Goal: Transaction & Acquisition: Purchase product/service

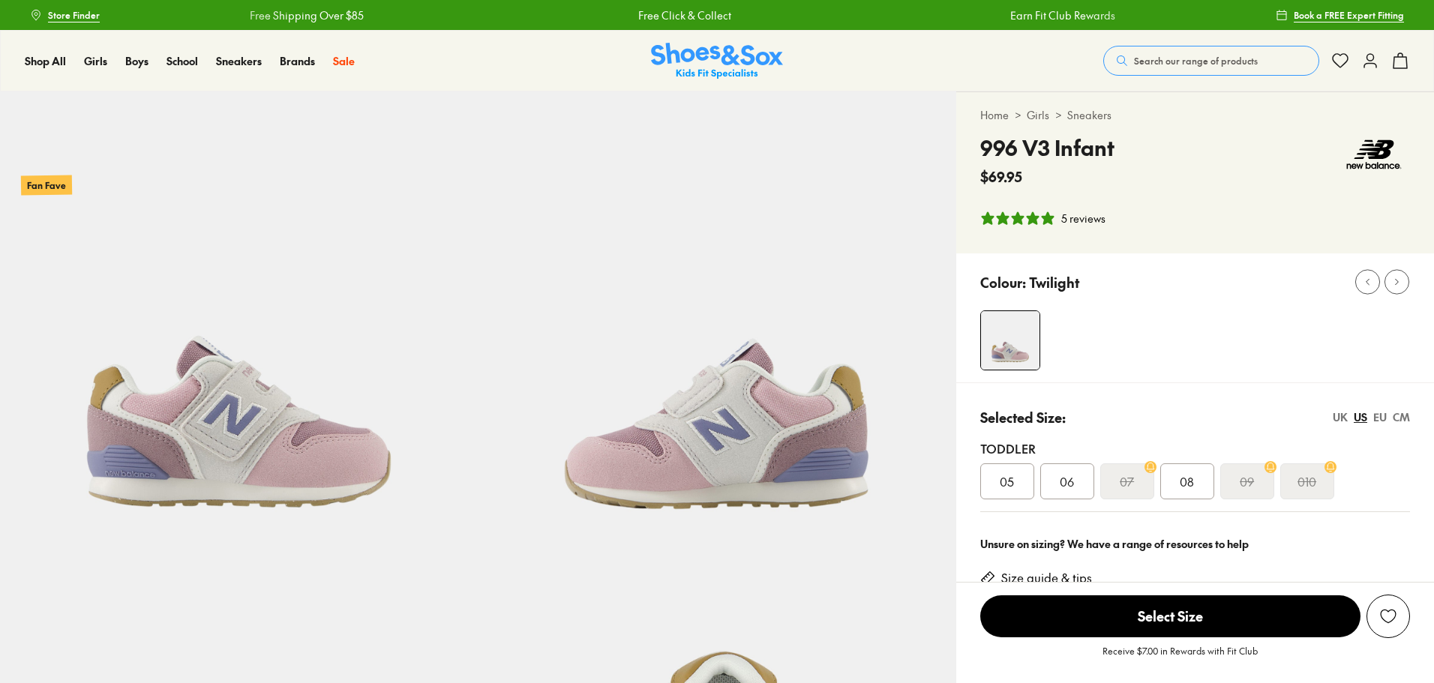
select select "*"
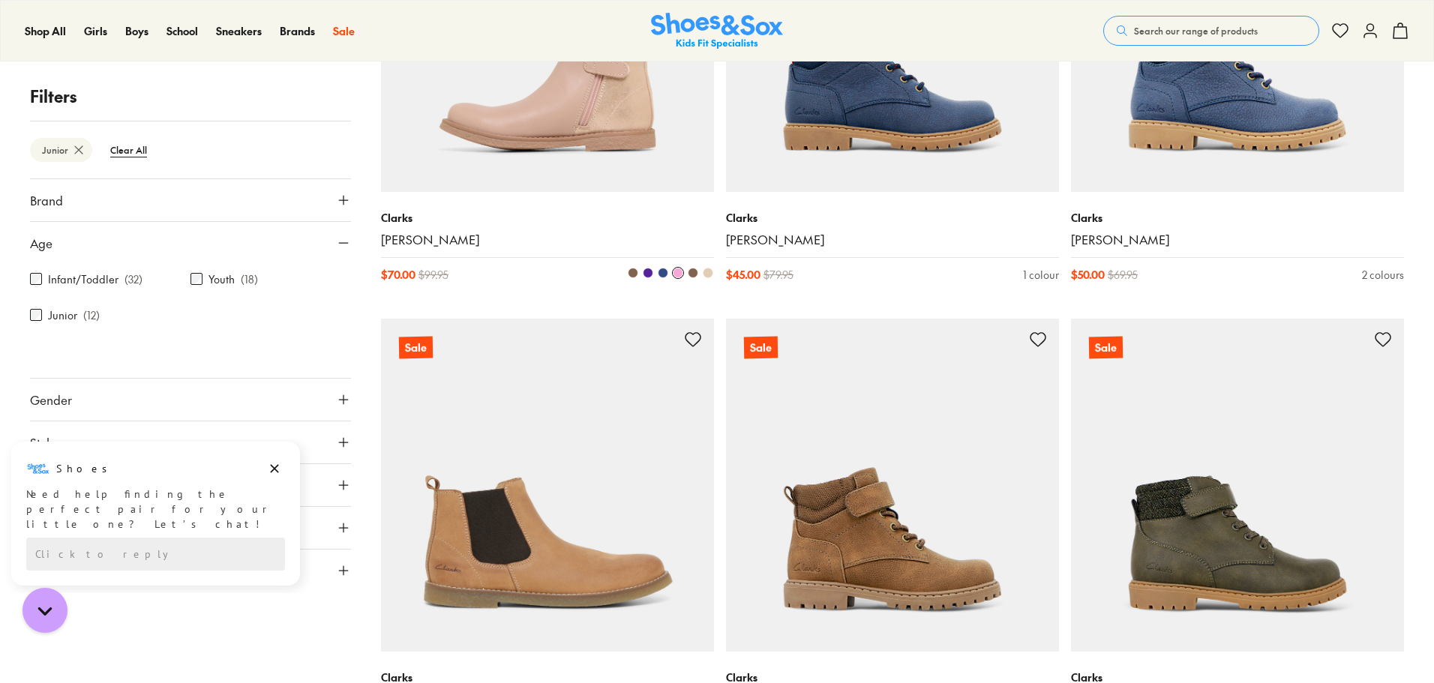
scroll to position [1173, 0]
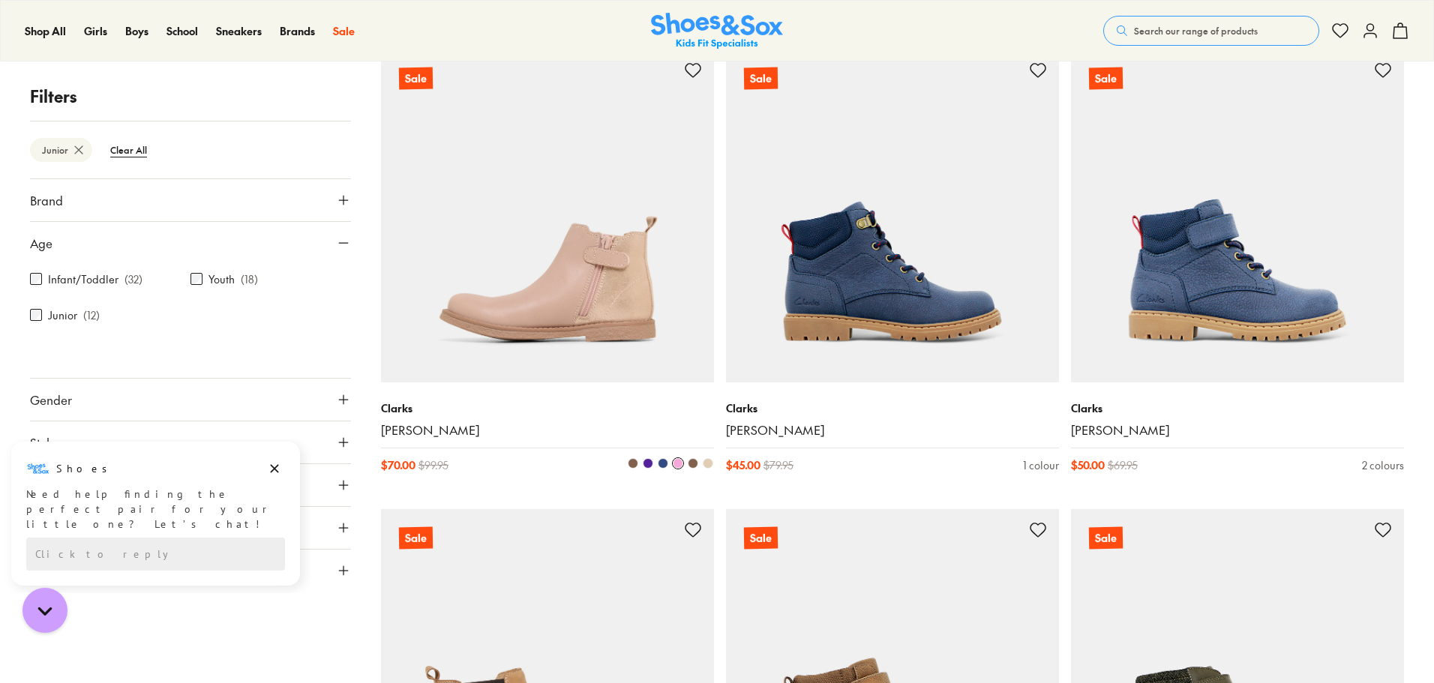
click at [634, 466] on span at bounding box center [633, 463] width 10 height 10
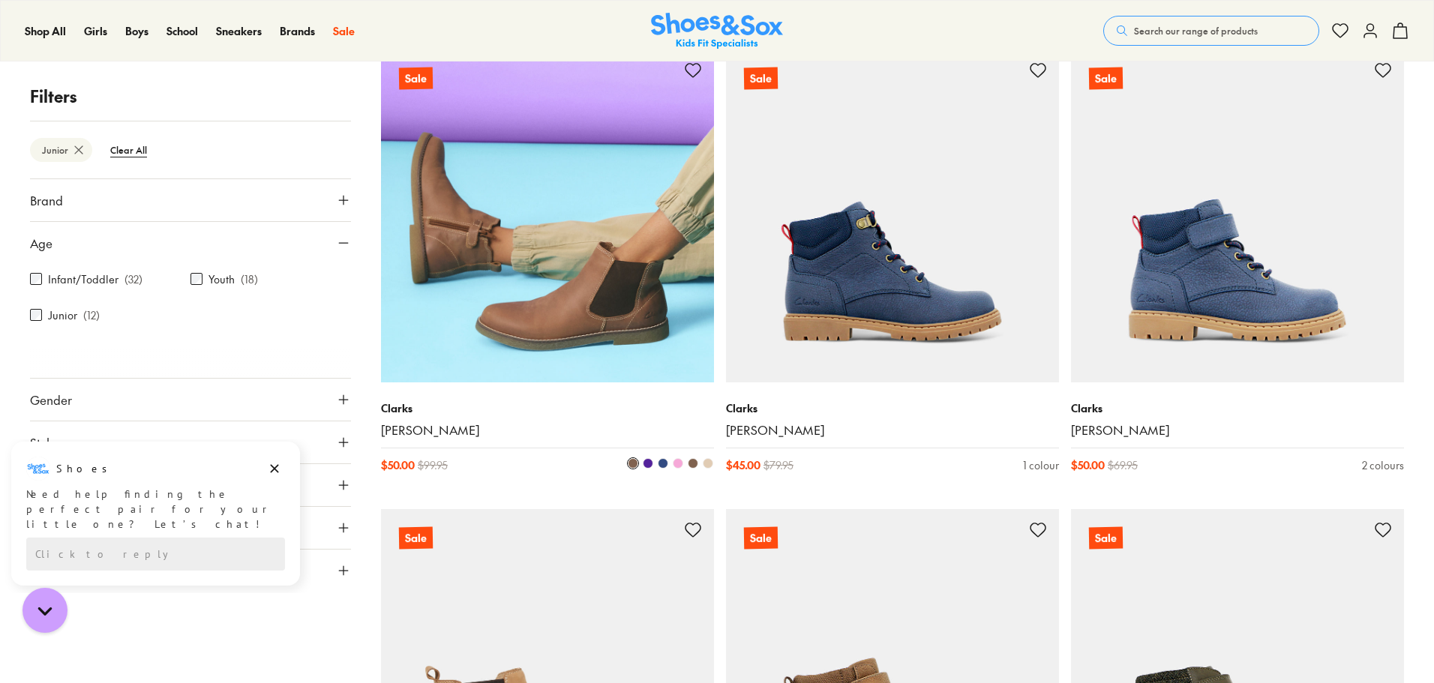
click at [692, 463] on span at bounding box center [693, 463] width 10 height 10
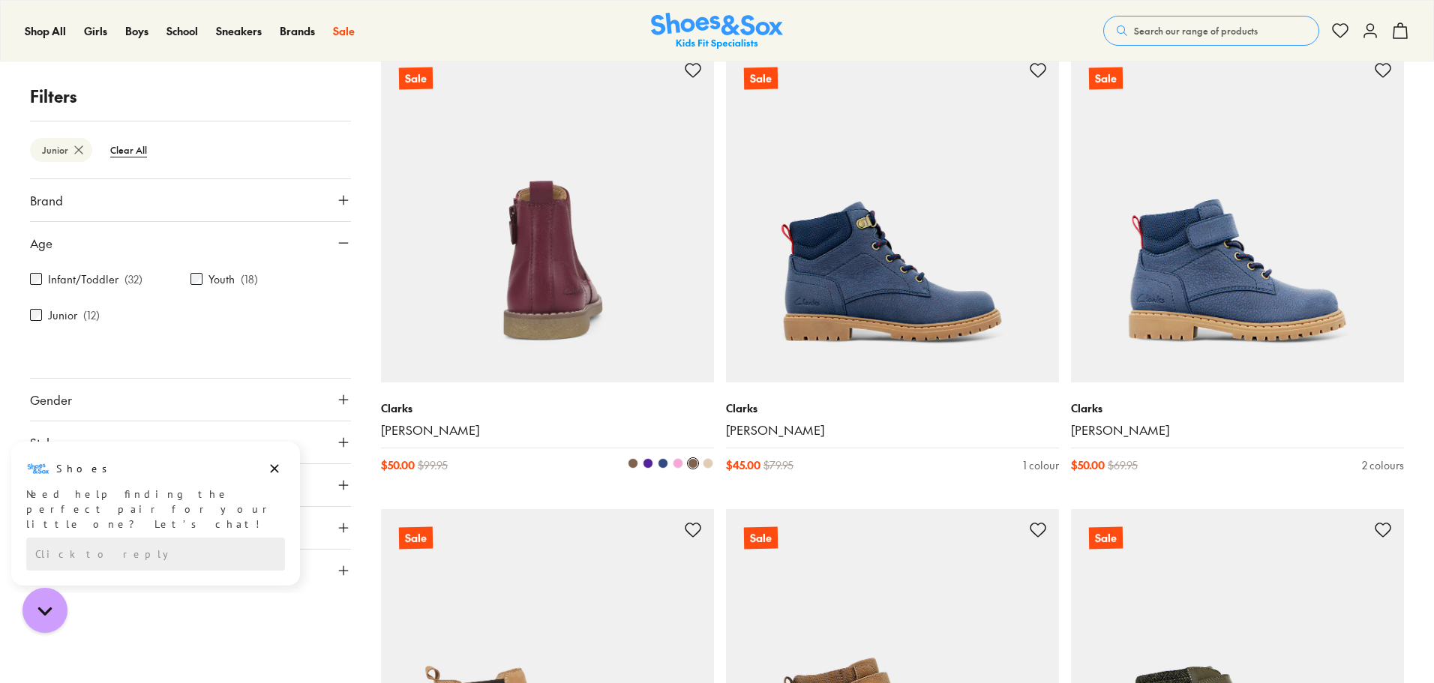
drag, startPoint x: 705, startPoint y: 463, endPoint x: 676, endPoint y: 461, distance: 28.6
click at [703, 462] on span at bounding box center [708, 463] width 10 height 10
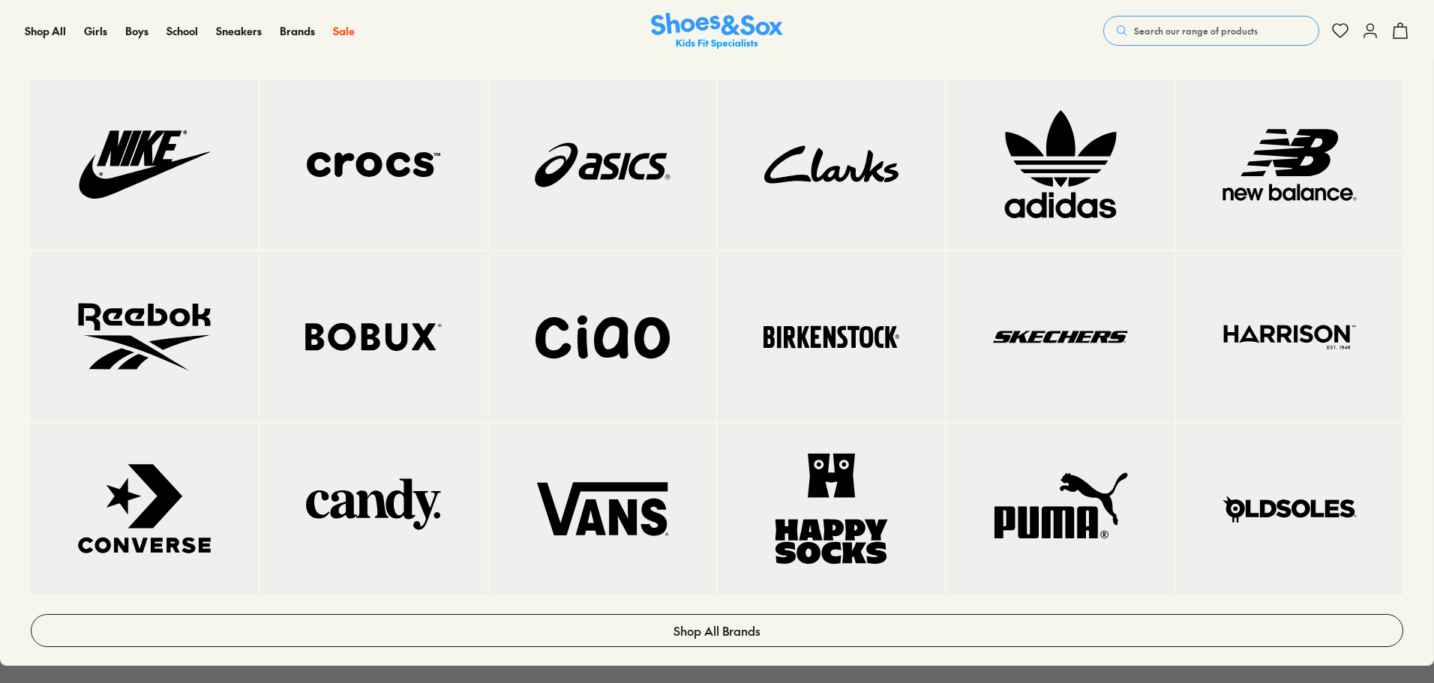
scroll to position [1500, 0]
